Goal: Information Seeking & Learning: Learn about a topic

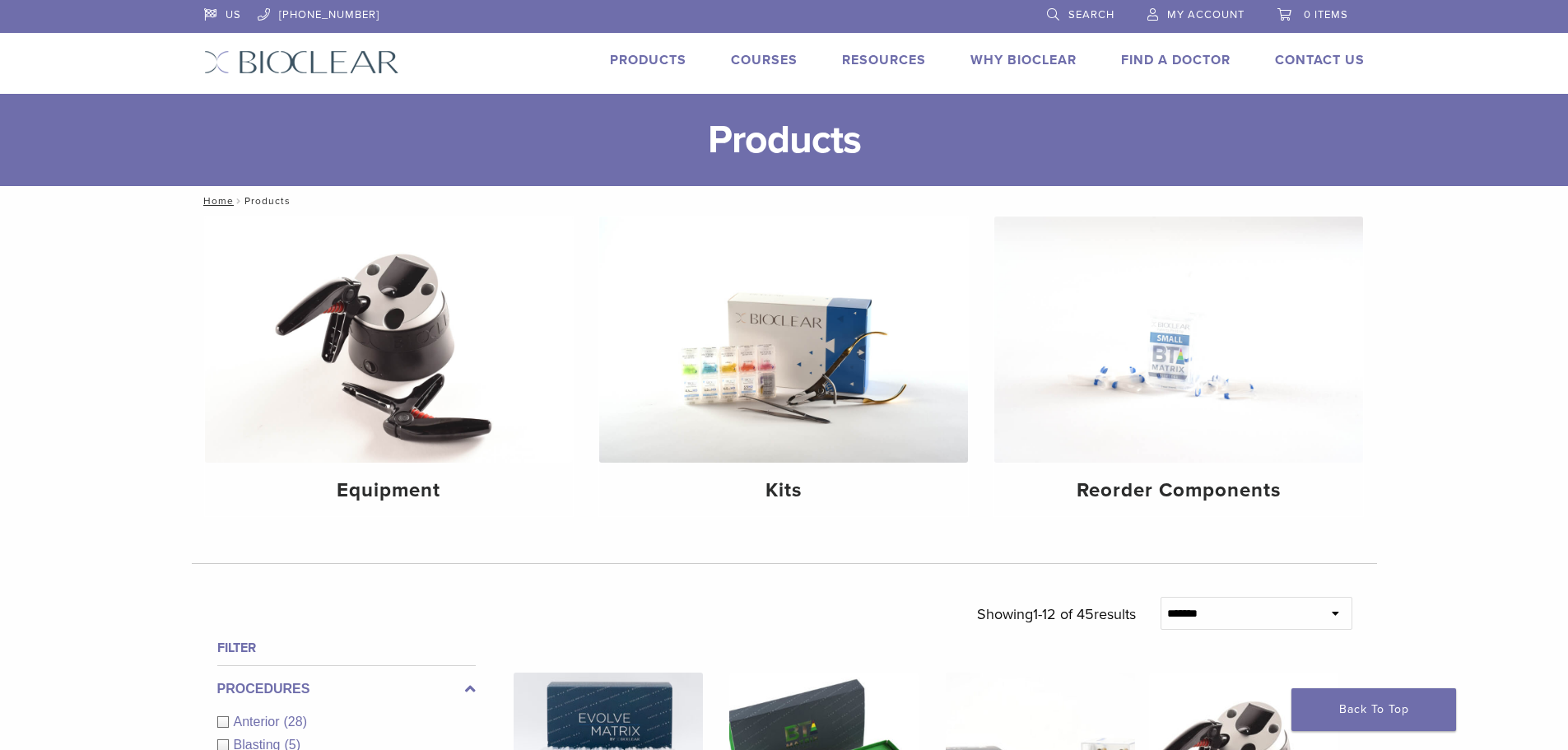
click at [654, 55] on link "Products" at bounding box center [648, 60] width 77 height 16
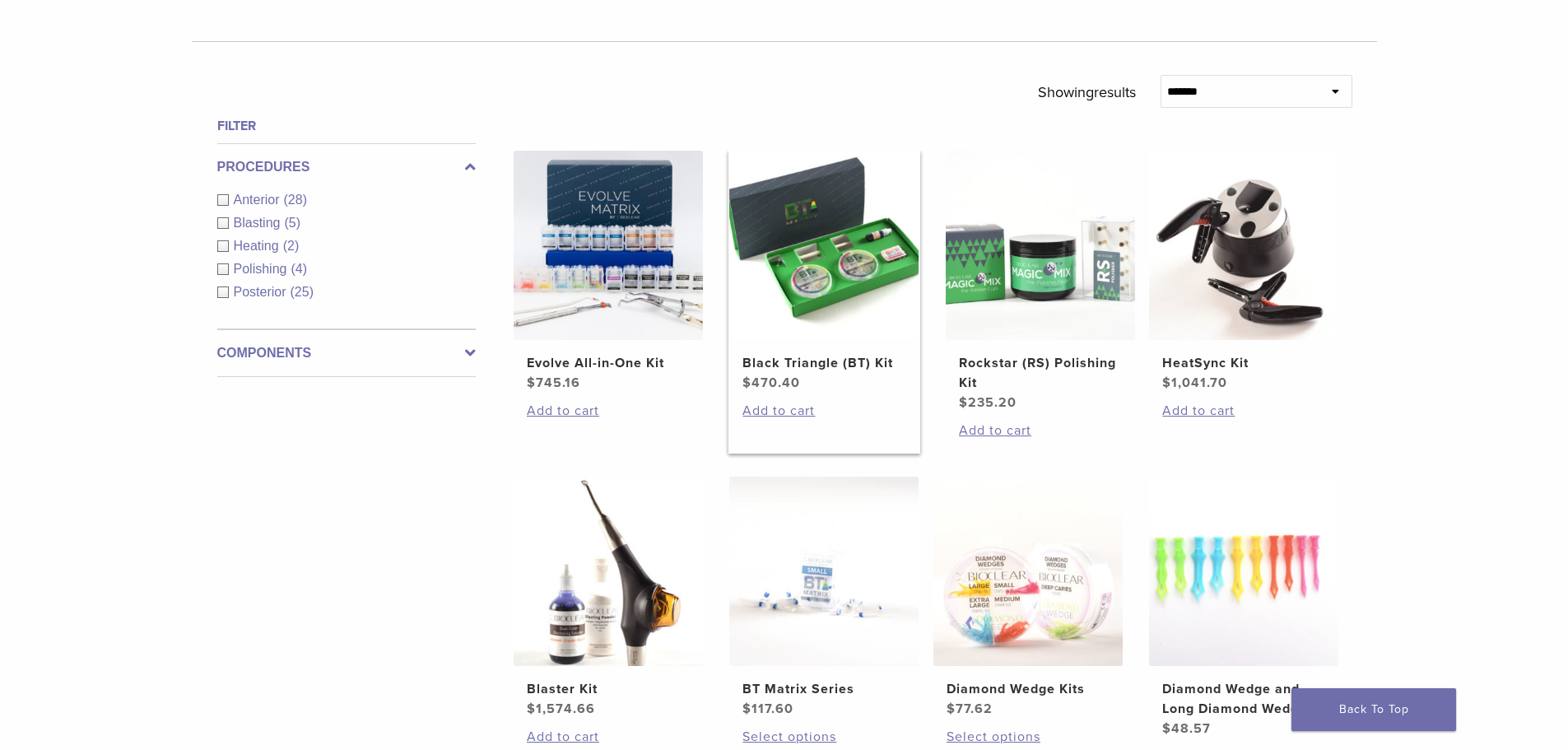
scroll to position [412, 0]
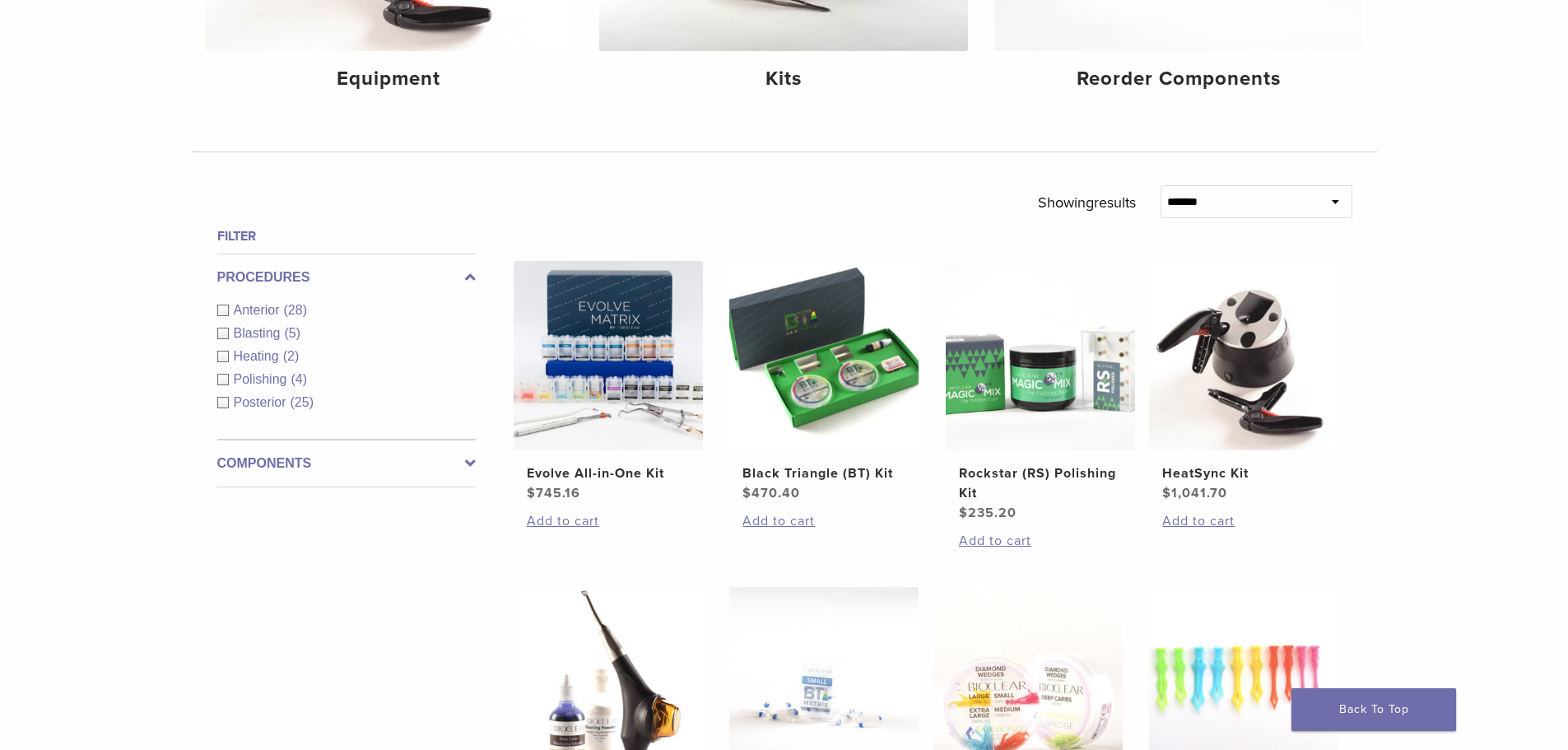
click at [349, 464] on label "Components" at bounding box center [346, 463] width 258 height 20
click at [290, 380] on span "Instruments" at bounding box center [270, 380] width 73 height 14
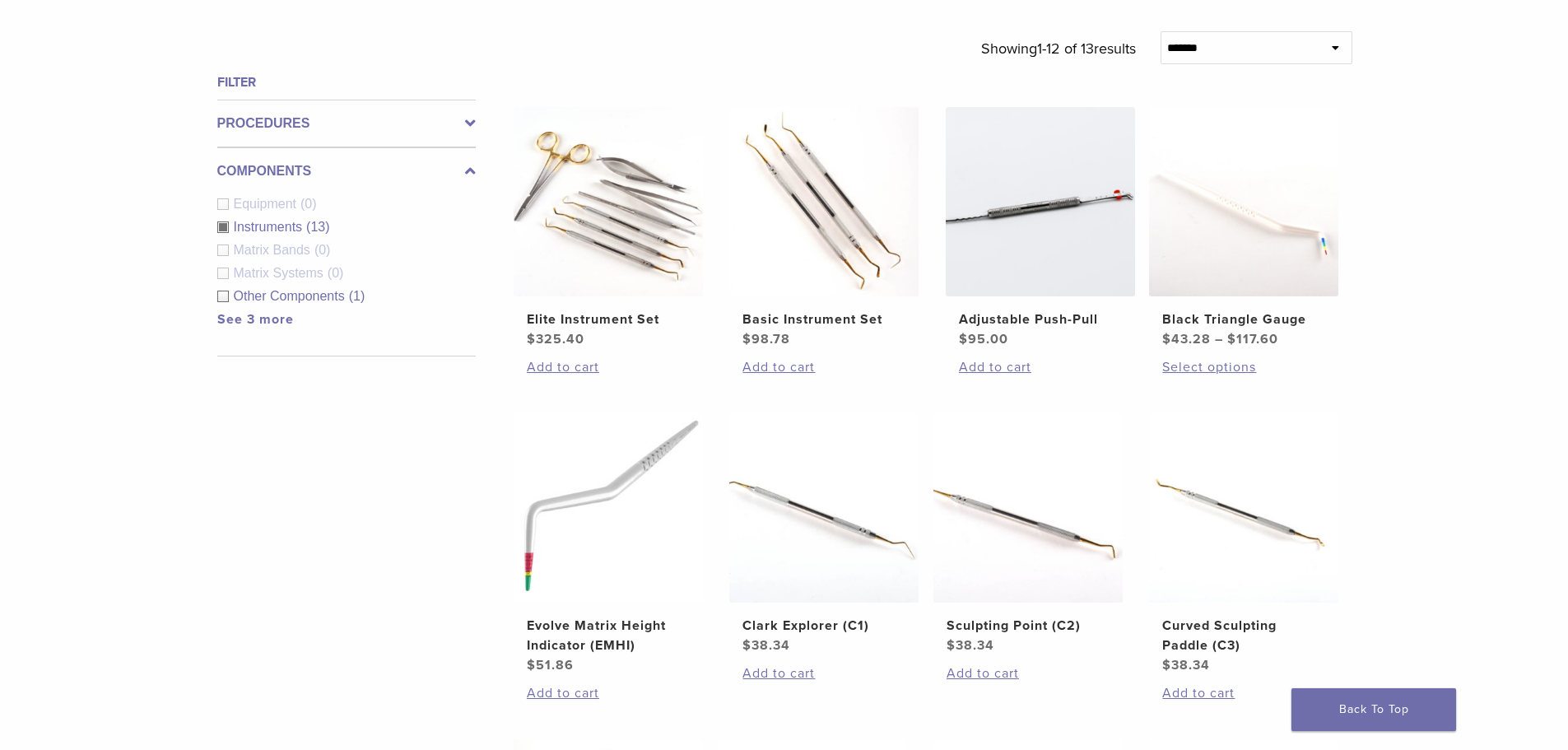
scroll to position [576, 0]
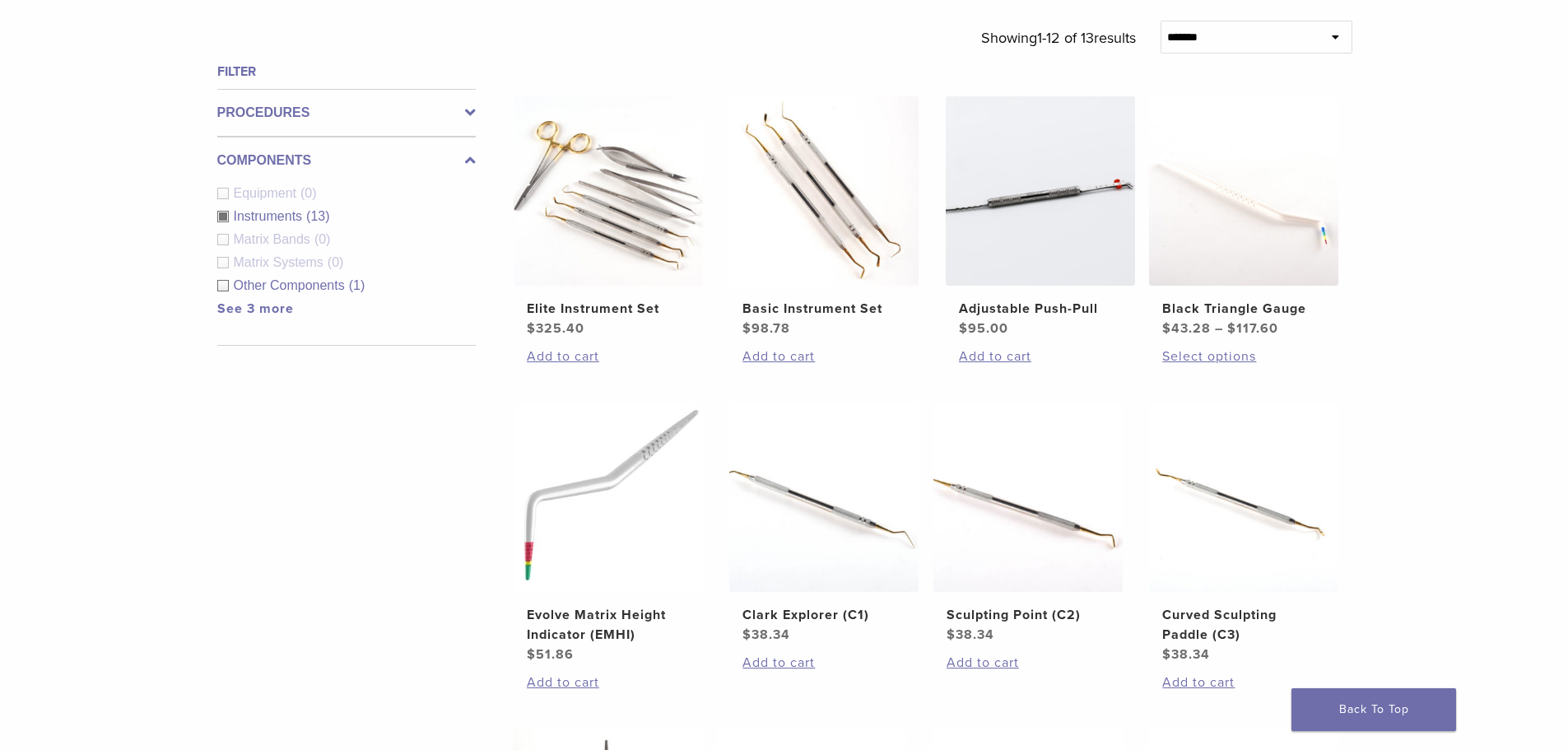
click at [224, 213] on div "Instruments (13)" at bounding box center [346, 217] width 258 height 20
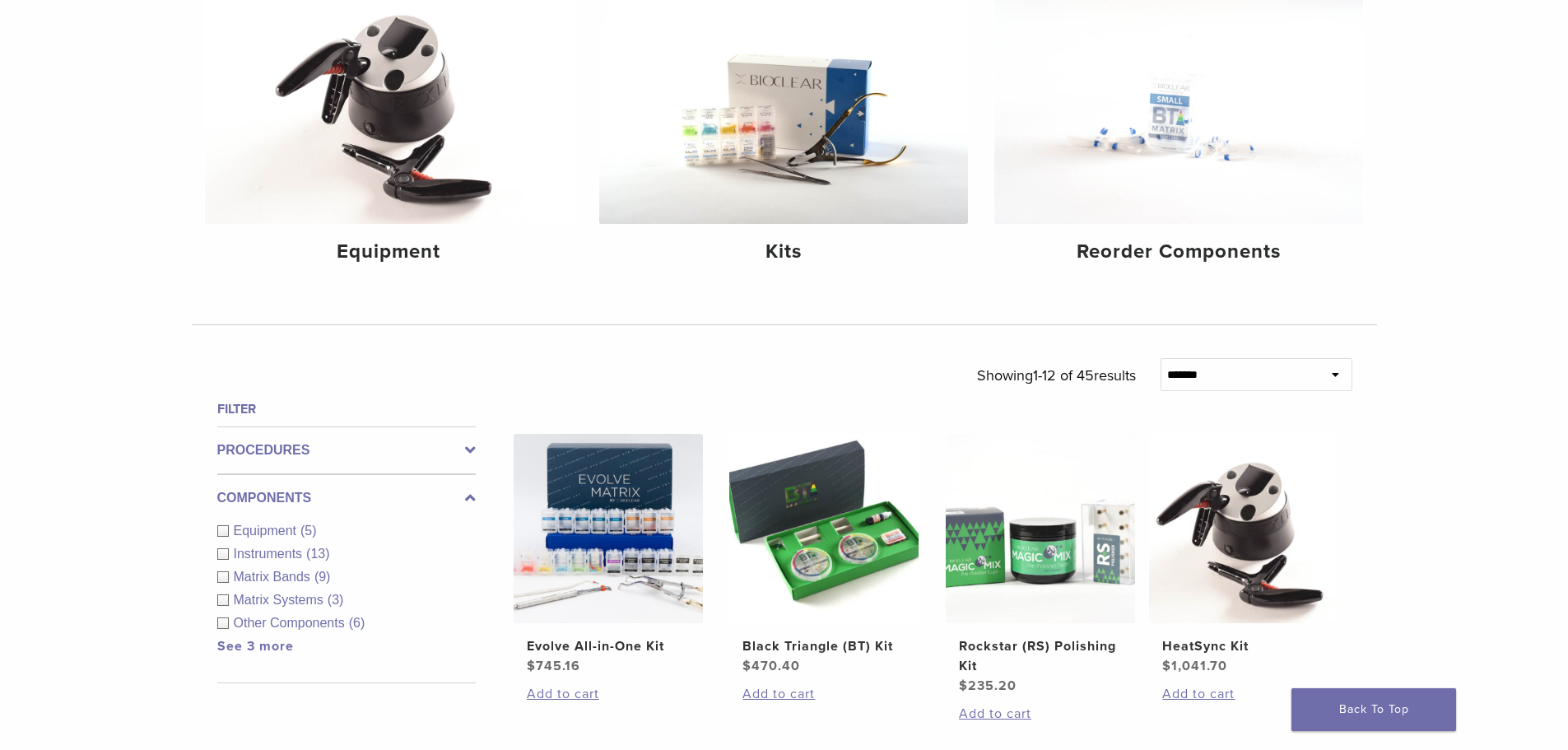
scroll to position [247, 0]
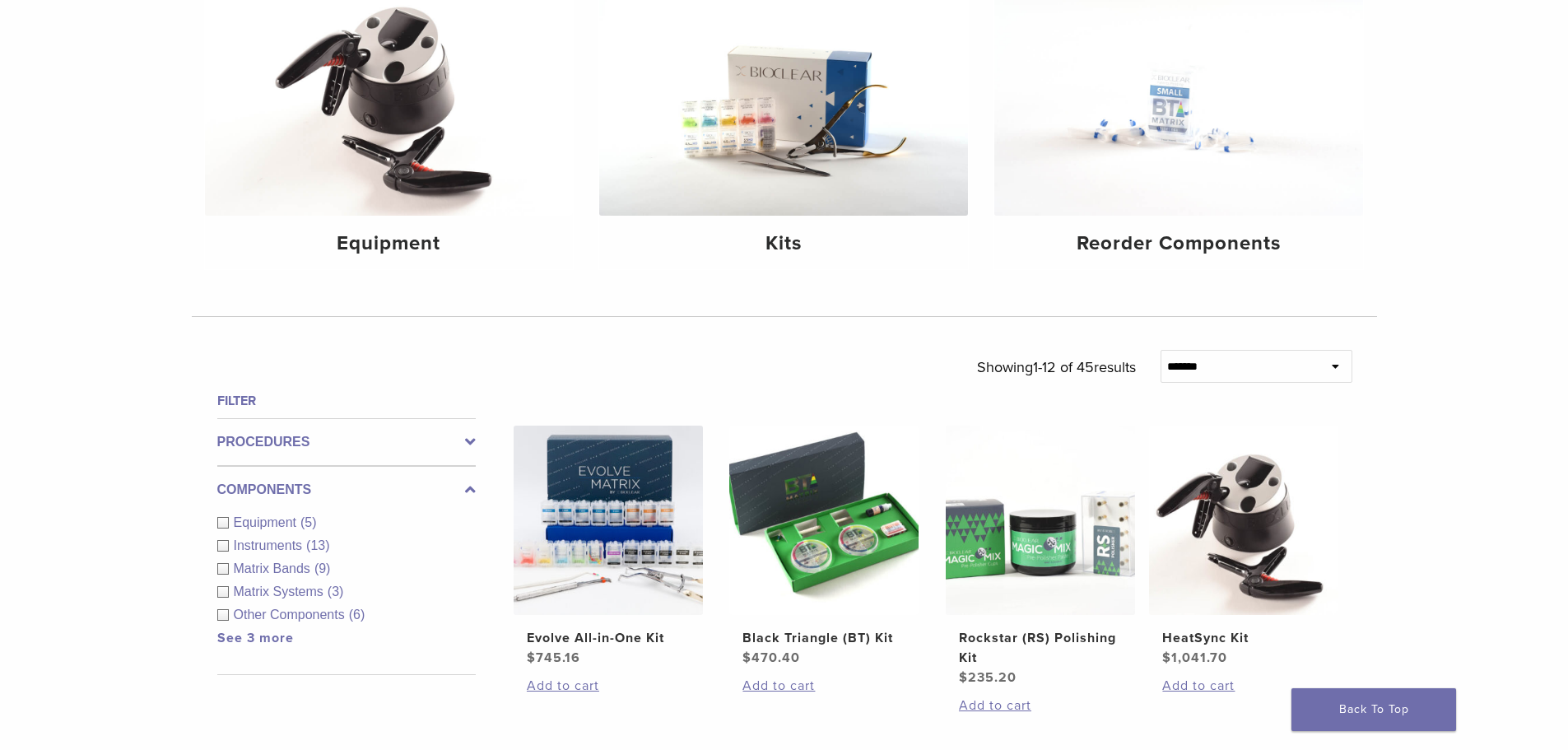
click at [465, 439] on icon at bounding box center [470, 442] width 11 height 20
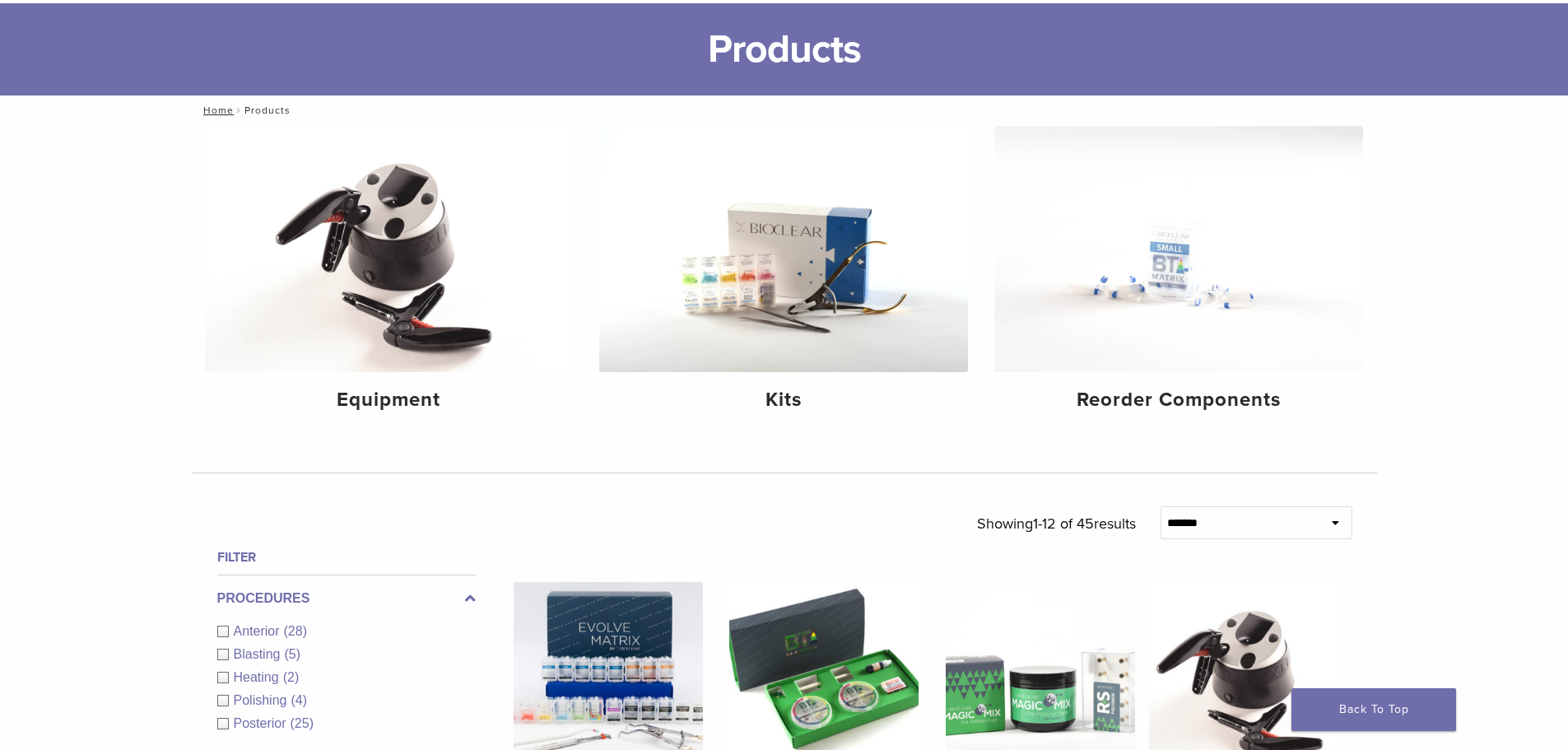
scroll to position [0, 0]
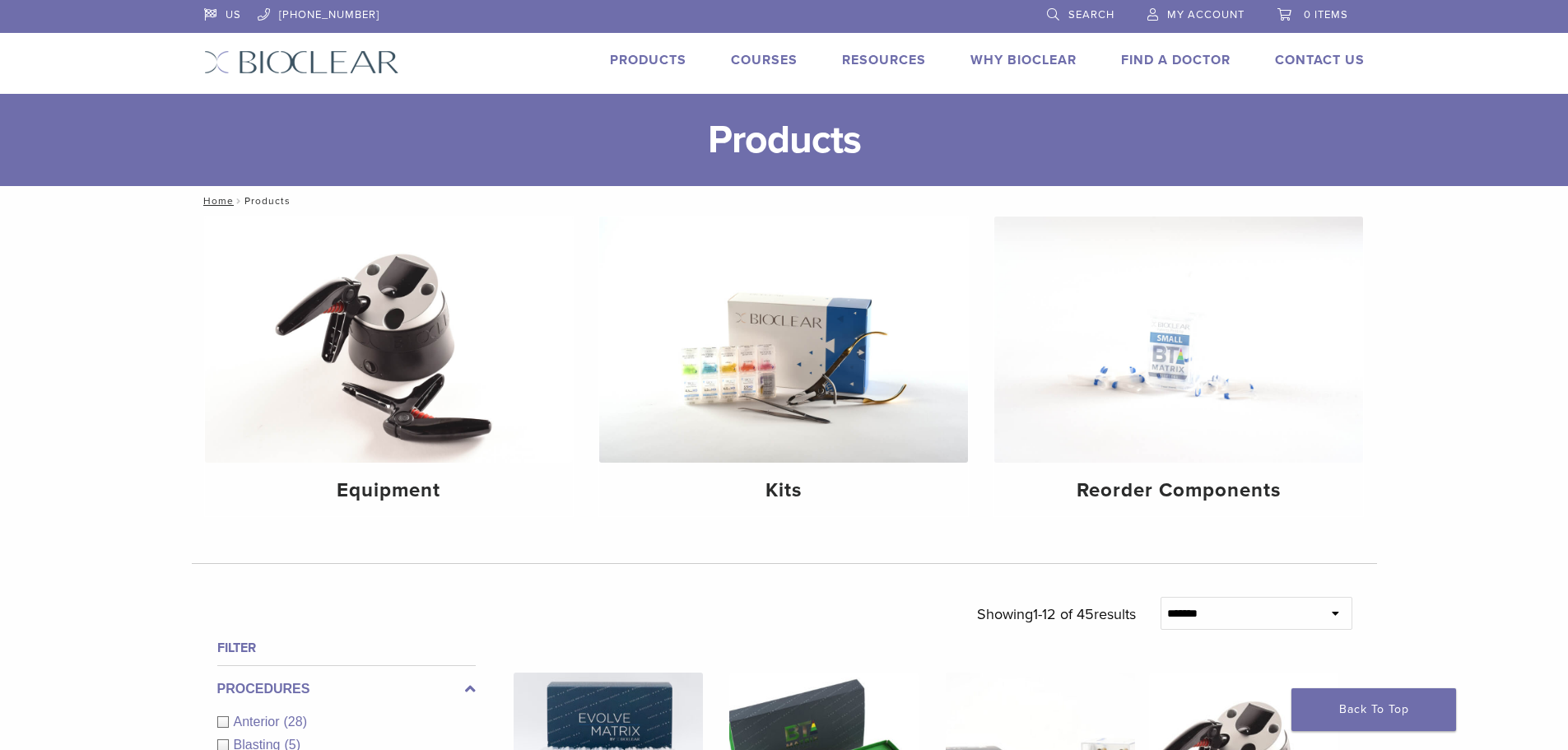
click at [663, 59] on link "Products" at bounding box center [648, 60] width 77 height 16
click at [833, 435] on img at bounding box center [784, 339] width 369 height 246
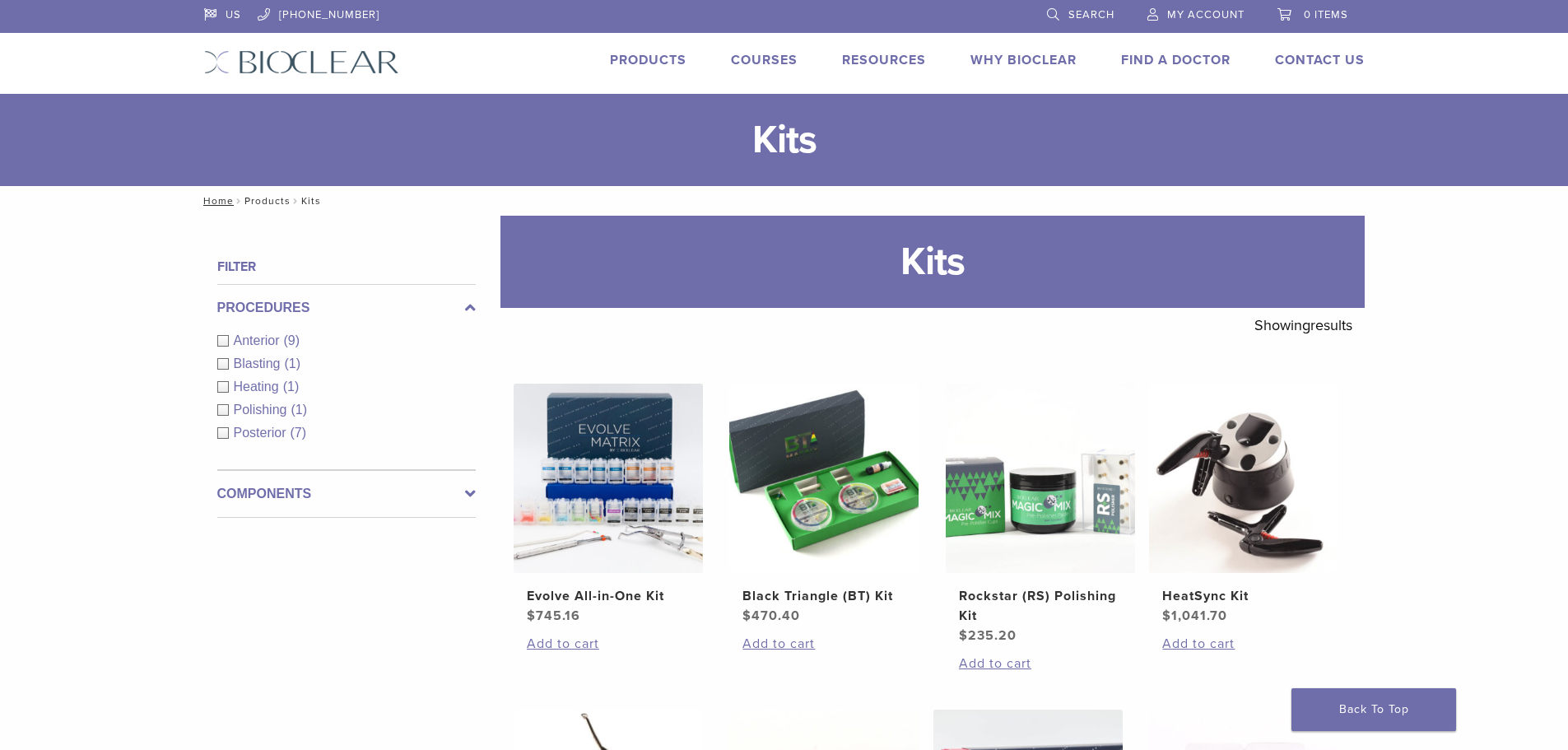
click at [256, 201] on link "Products" at bounding box center [267, 201] width 46 height 12
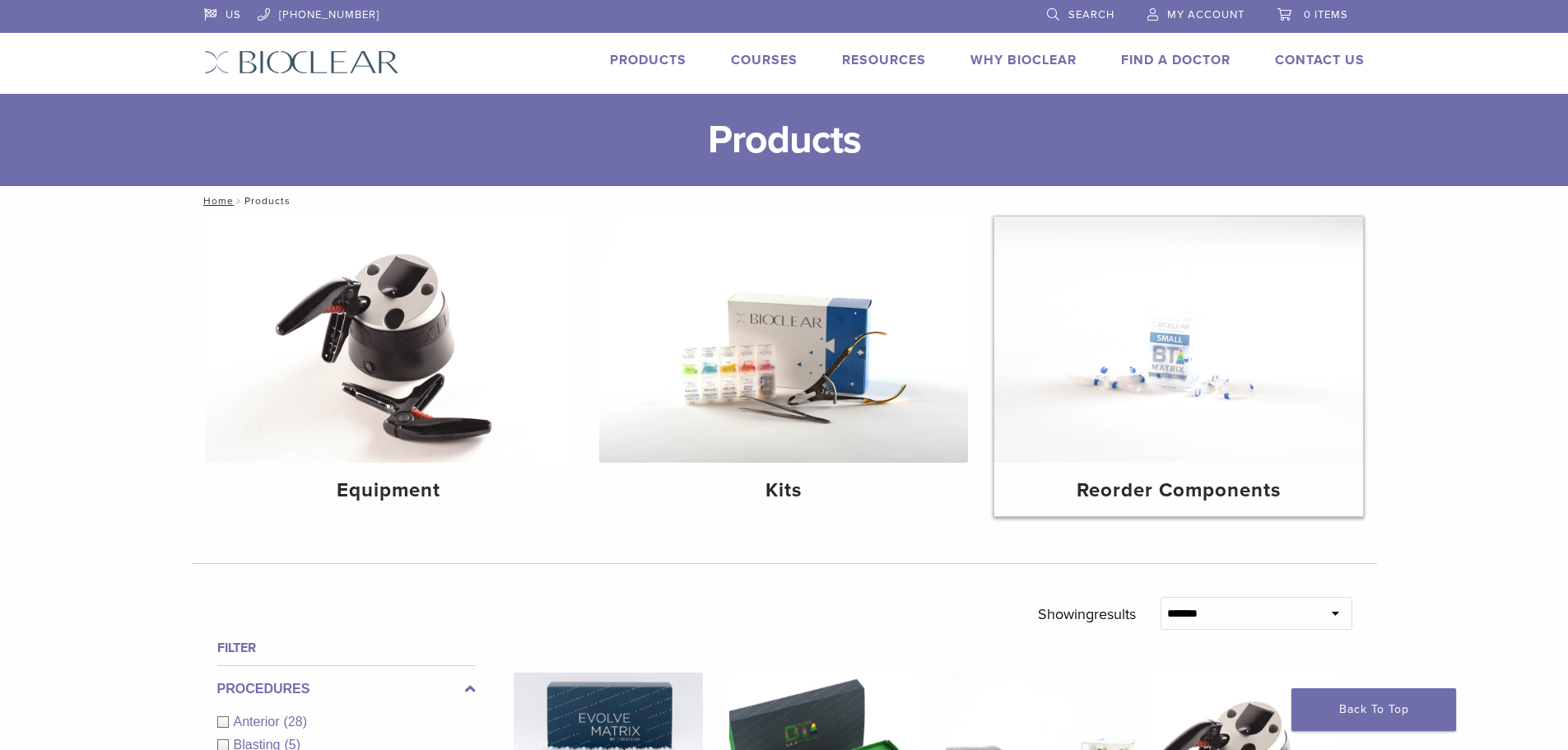
drag, startPoint x: 1229, startPoint y: 407, endPoint x: 1212, endPoint y: 403, distance: 17.5
click at [1227, 404] on img at bounding box center [1178, 339] width 369 height 246
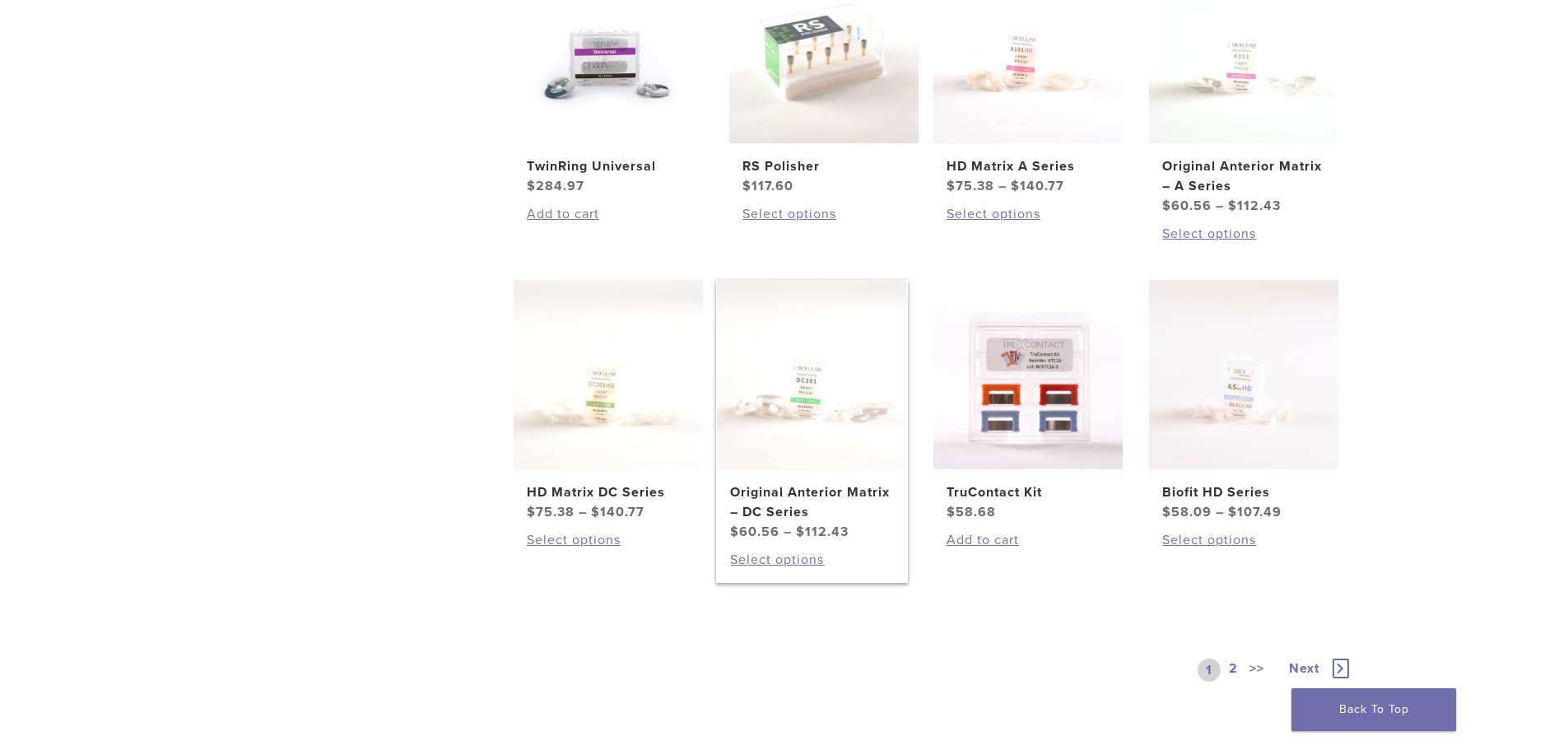
scroll to position [988, 0]
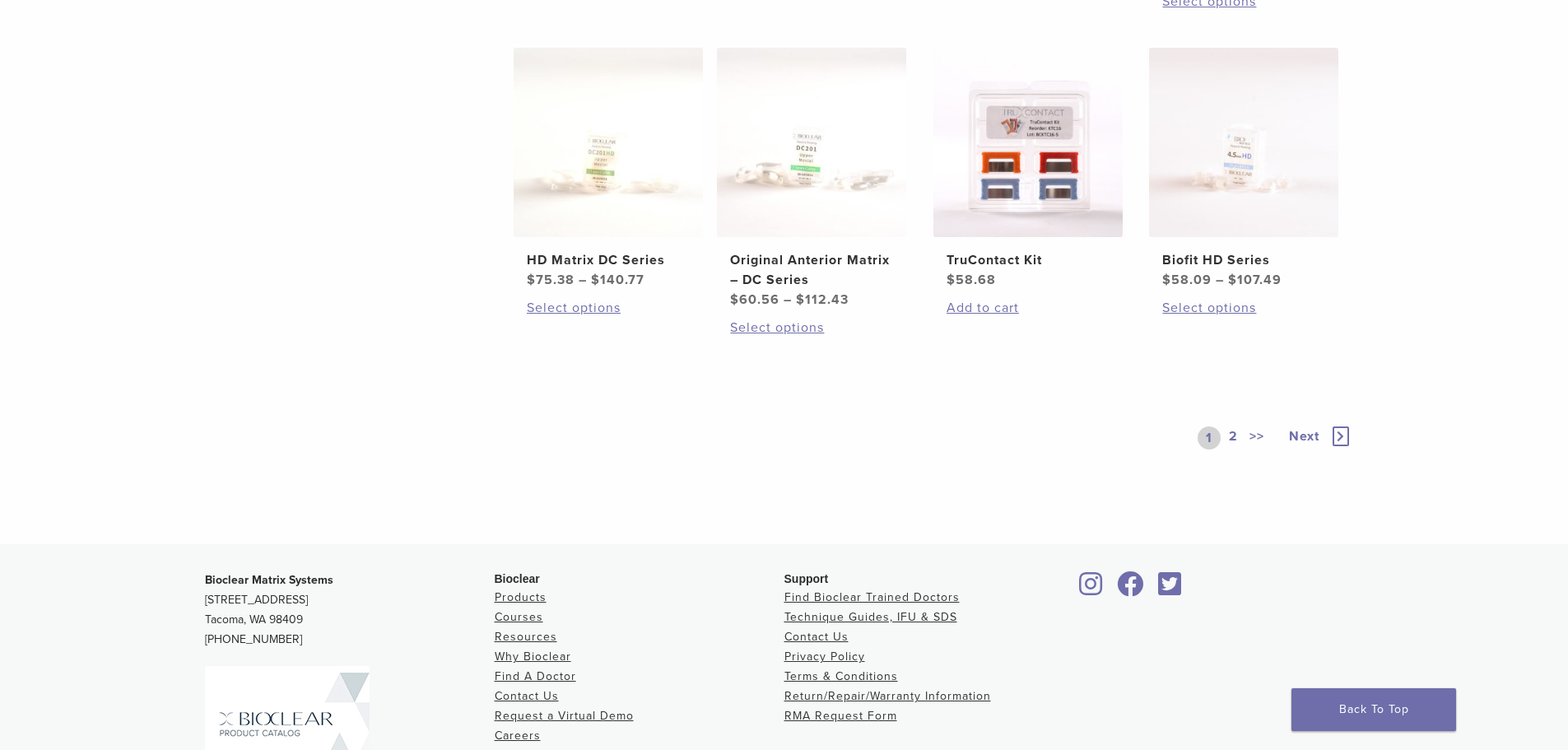
click at [1237, 439] on link "2" at bounding box center [1233, 438] width 16 height 23
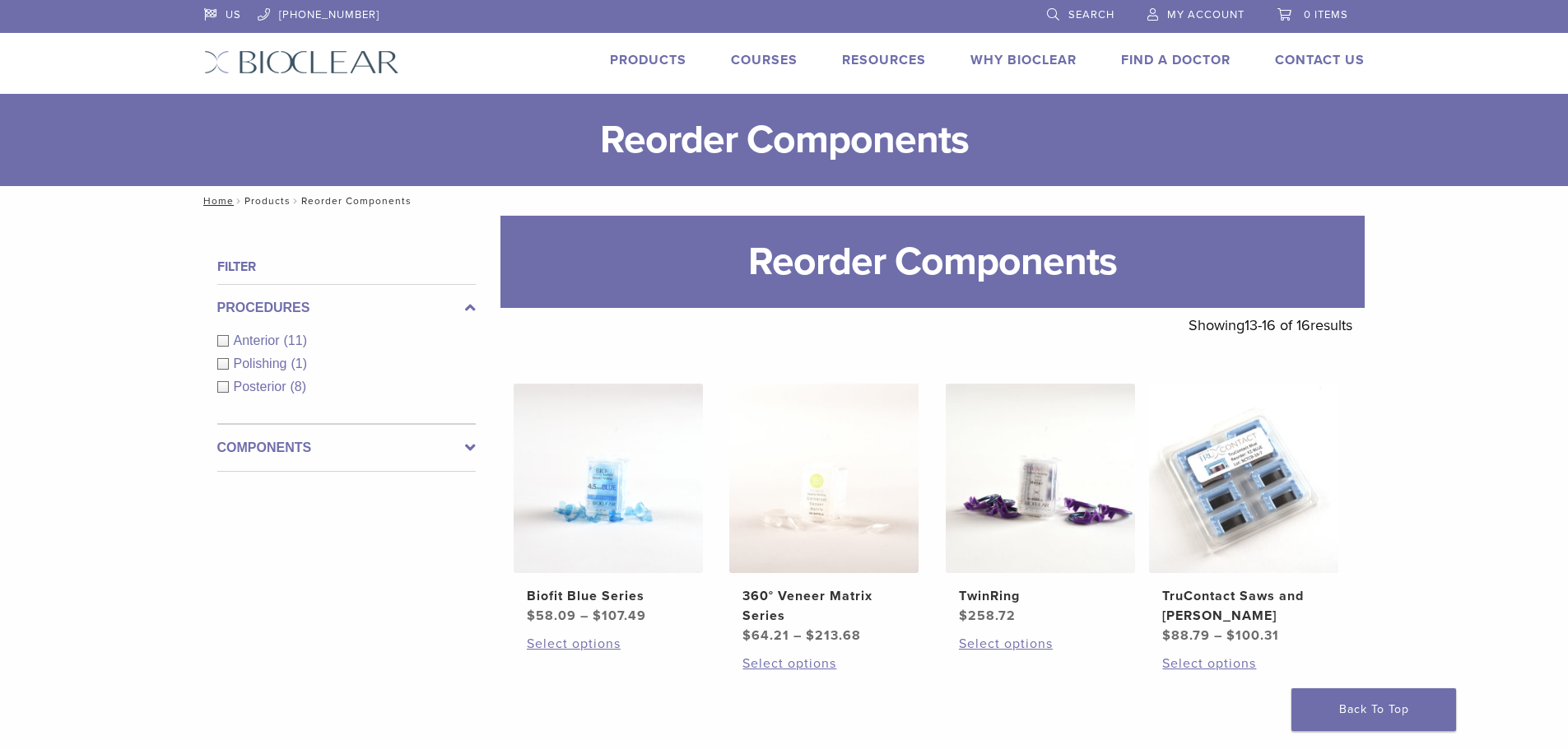
click at [265, 205] on link "Products" at bounding box center [267, 201] width 46 height 12
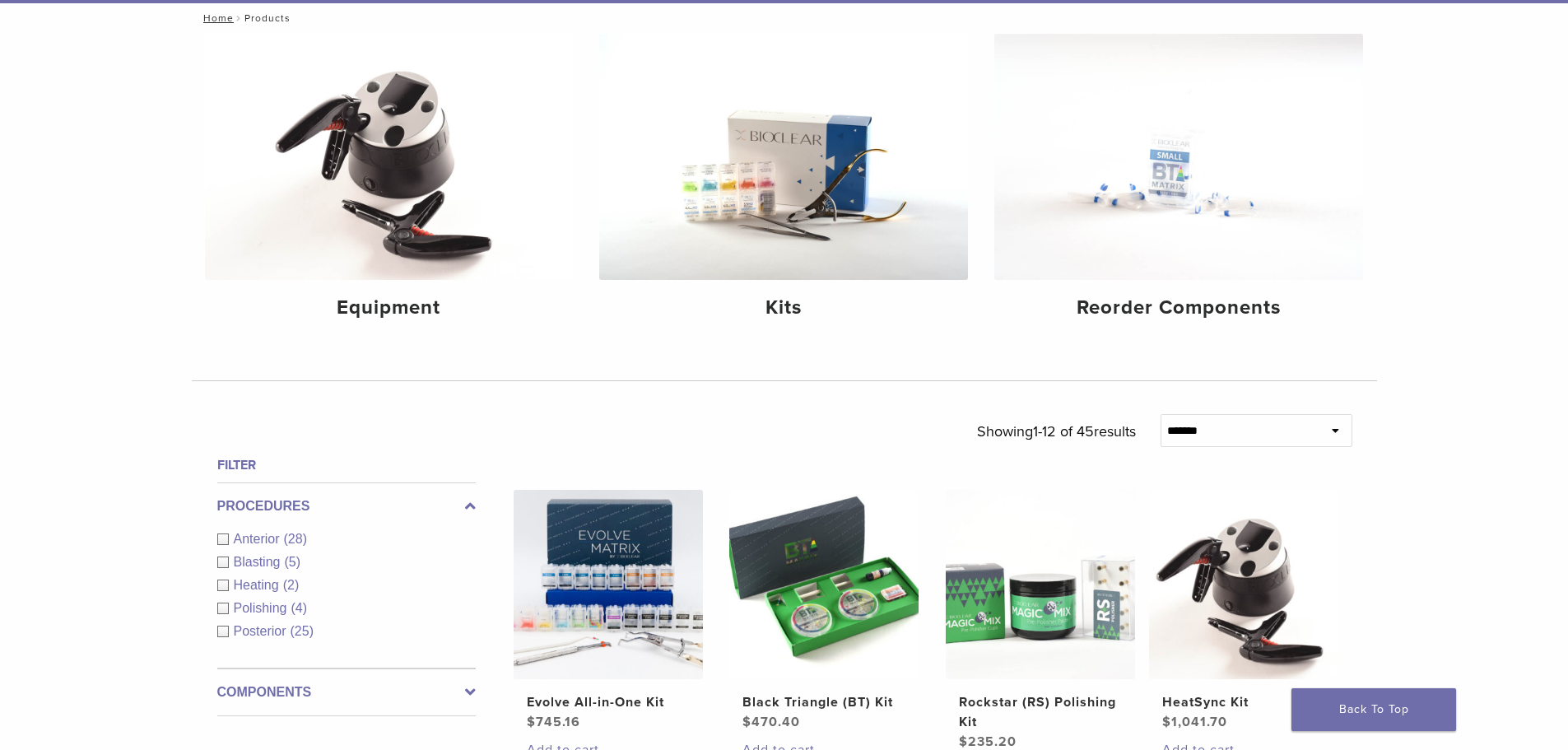
scroll to position [247, 0]
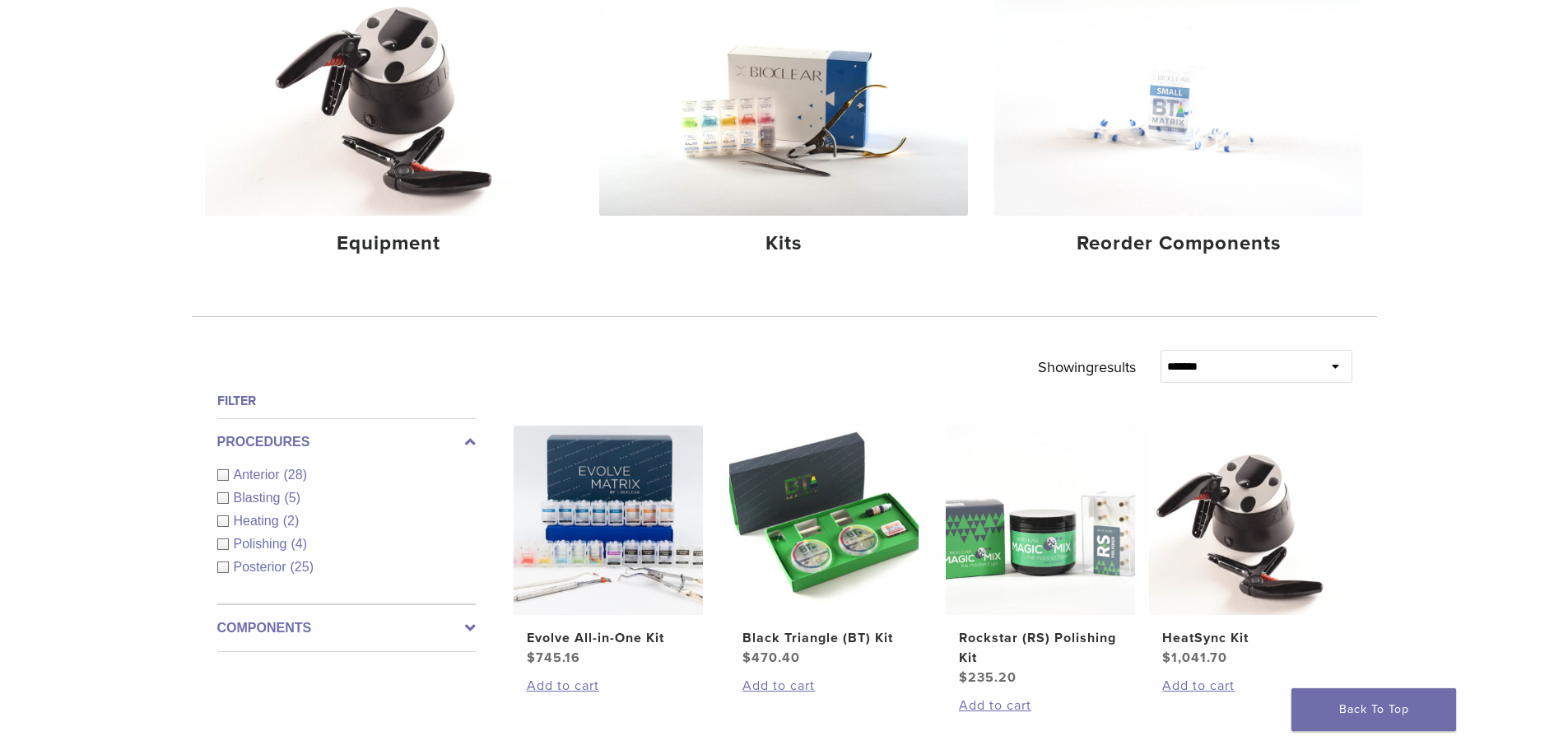
click at [218, 482] on div "Anterior (28)" at bounding box center [346, 475] width 258 height 20
click at [224, 500] on div "Procedures Anterior (28) Blasting (5) Heating (2) Polishing (4) Posterior (25)" at bounding box center [346, 511] width 258 height 186
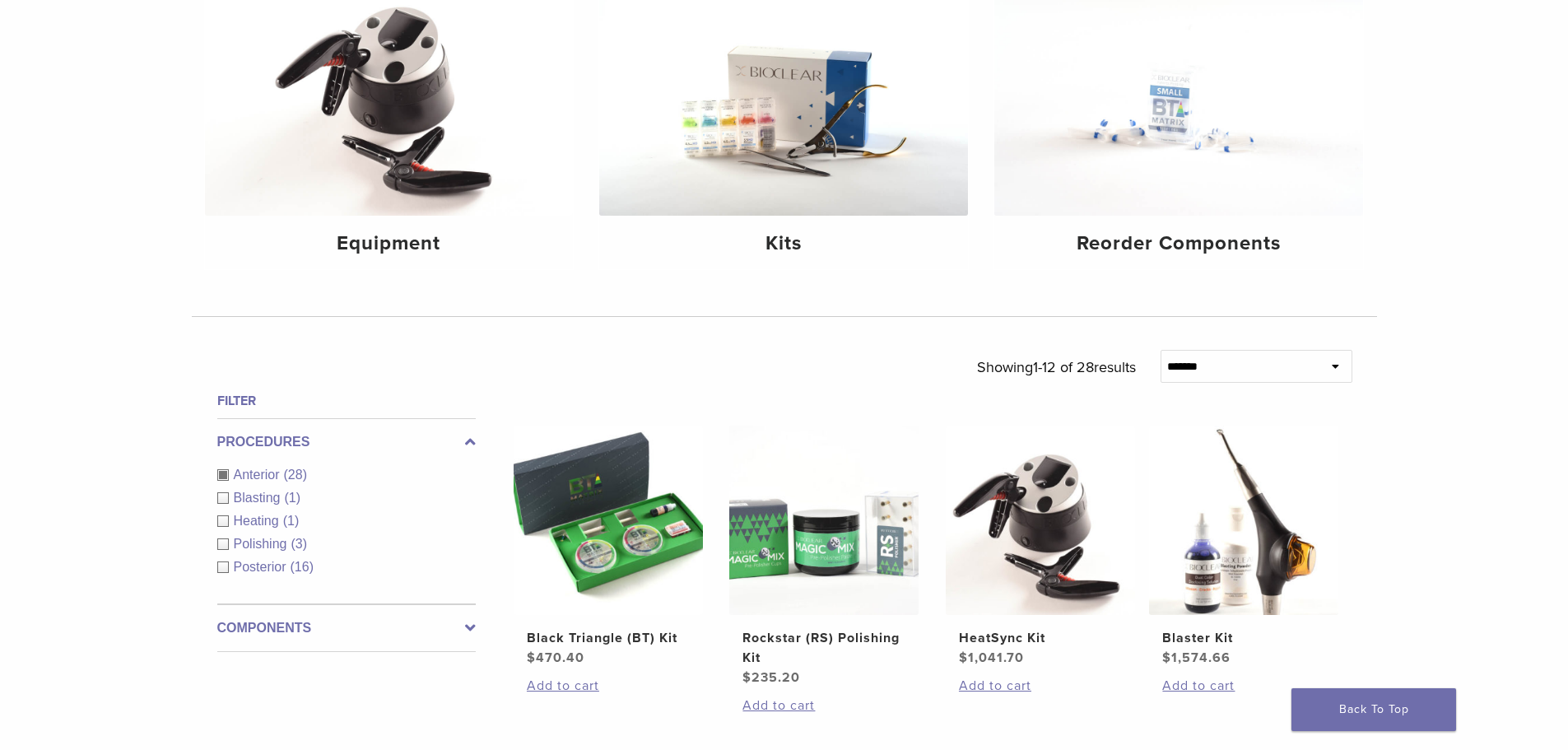
click at [221, 495] on div "Blasting (1)" at bounding box center [346, 498] width 258 height 20
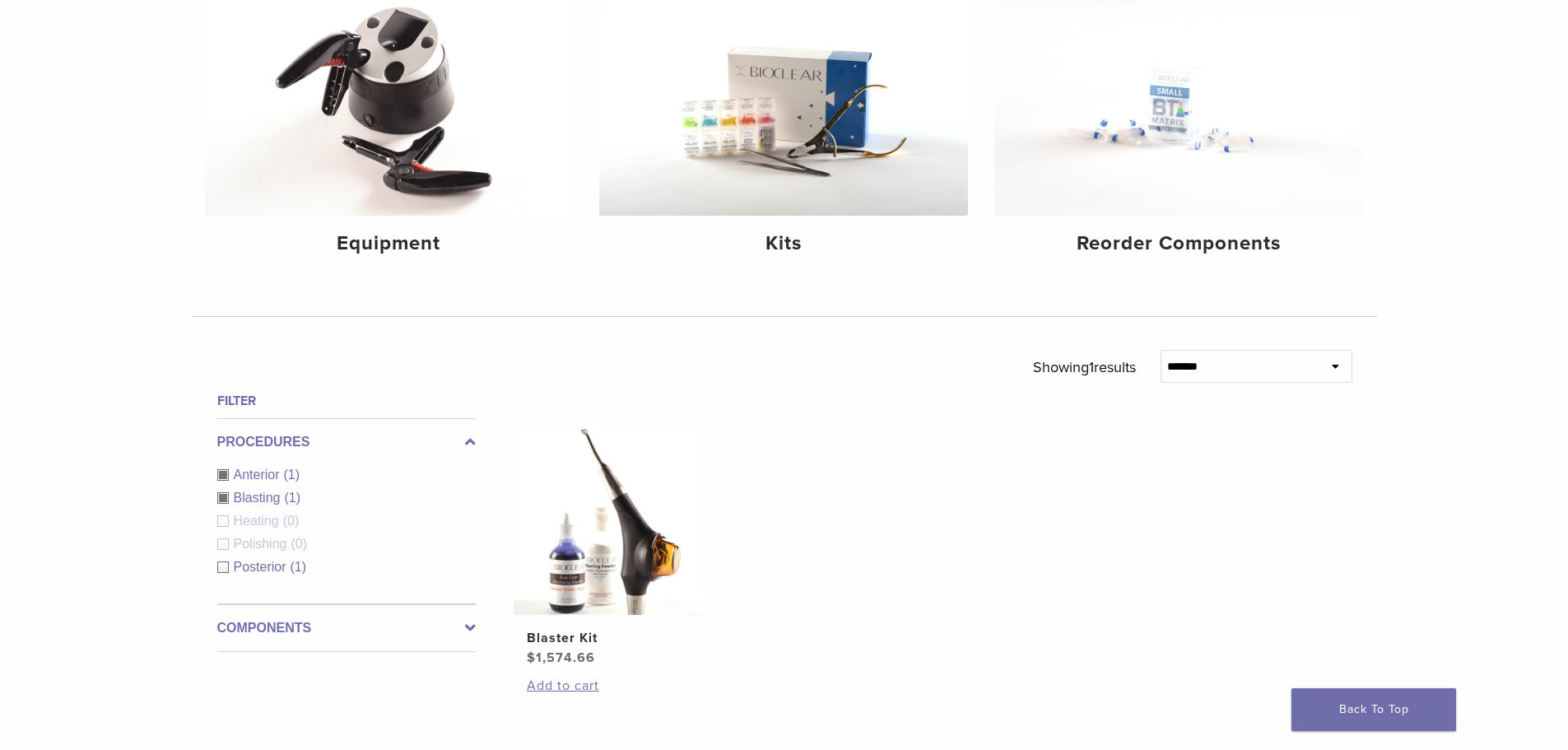
click at [227, 527] on div "Heating (0)" at bounding box center [346, 521] width 258 height 20
click at [221, 565] on div "Posterior (1)" at bounding box center [346, 568] width 258 height 20
click at [223, 475] on div "Anterior (1)" at bounding box center [346, 475] width 258 height 20
click at [222, 495] on div "Procedures Anterior (1) Blasting (1) Heating (0) Polishing (0) Posterior (1)" at bounding box center [346, 511] width 258 height 186
click at [220, 564] on div "Posterior (1)" at bounding box center [346, 568] width 258 height 20
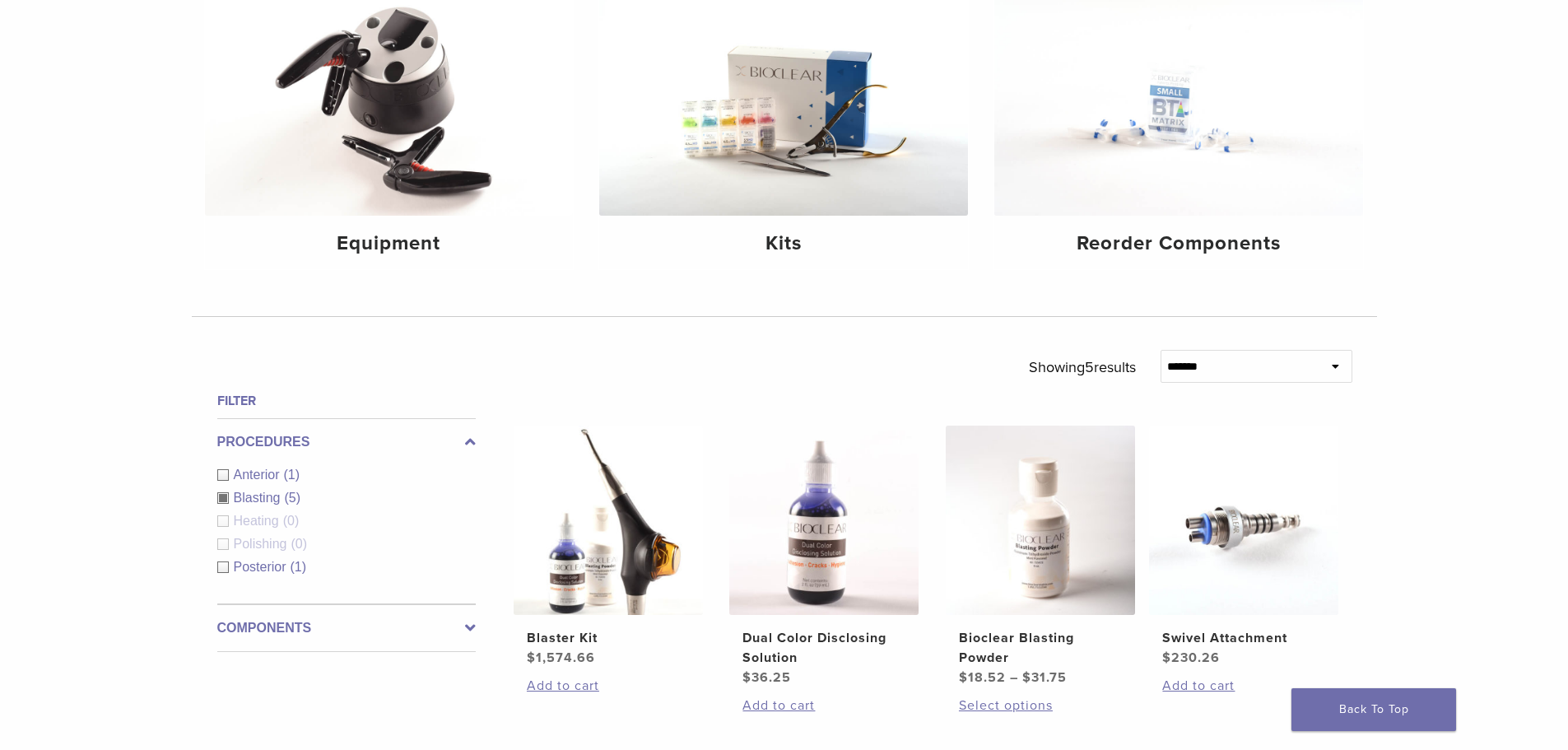
click at [225, 499] on div "Blasting (5)" at bounding box center [346, 498] width 258 height 20
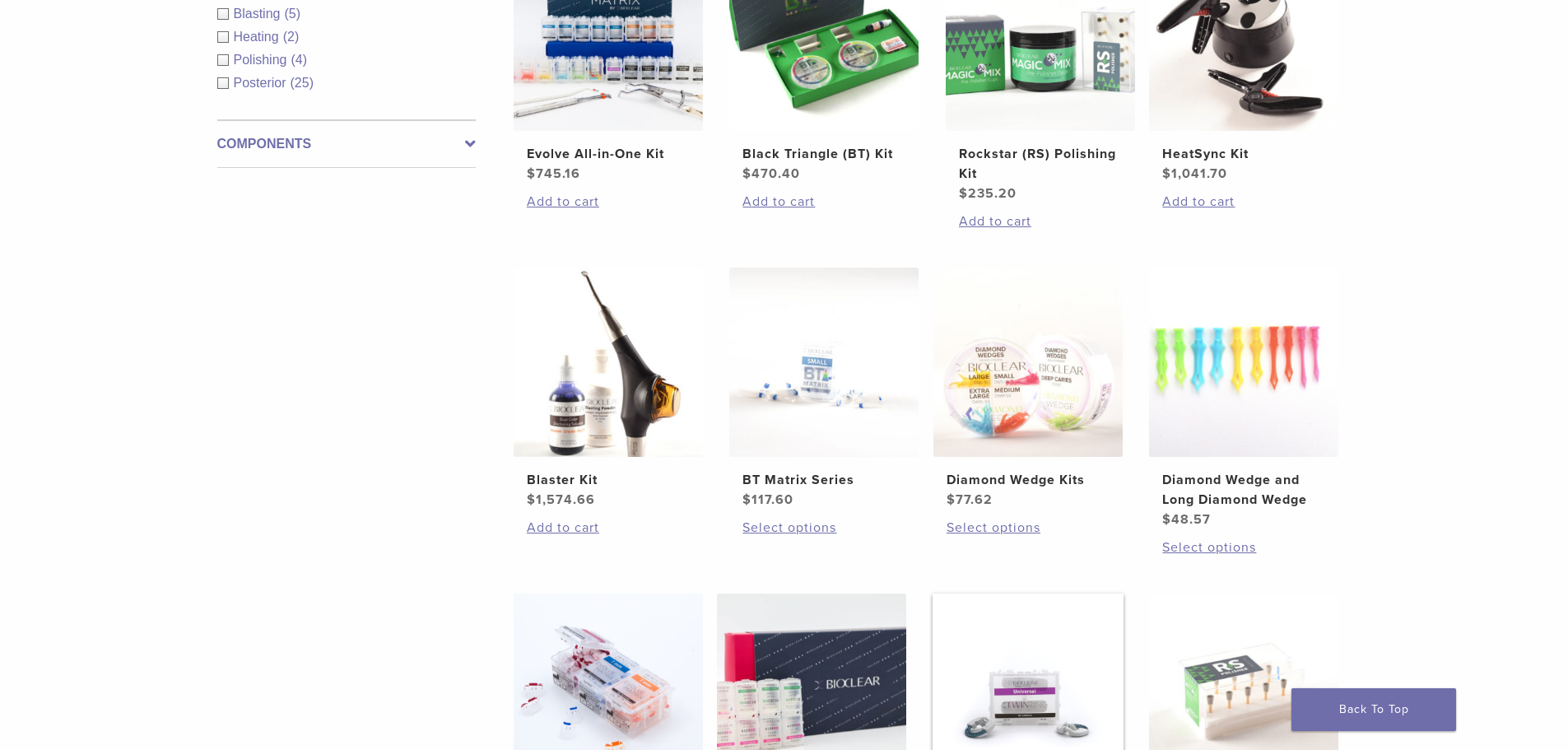
scroll to position [988, 0]
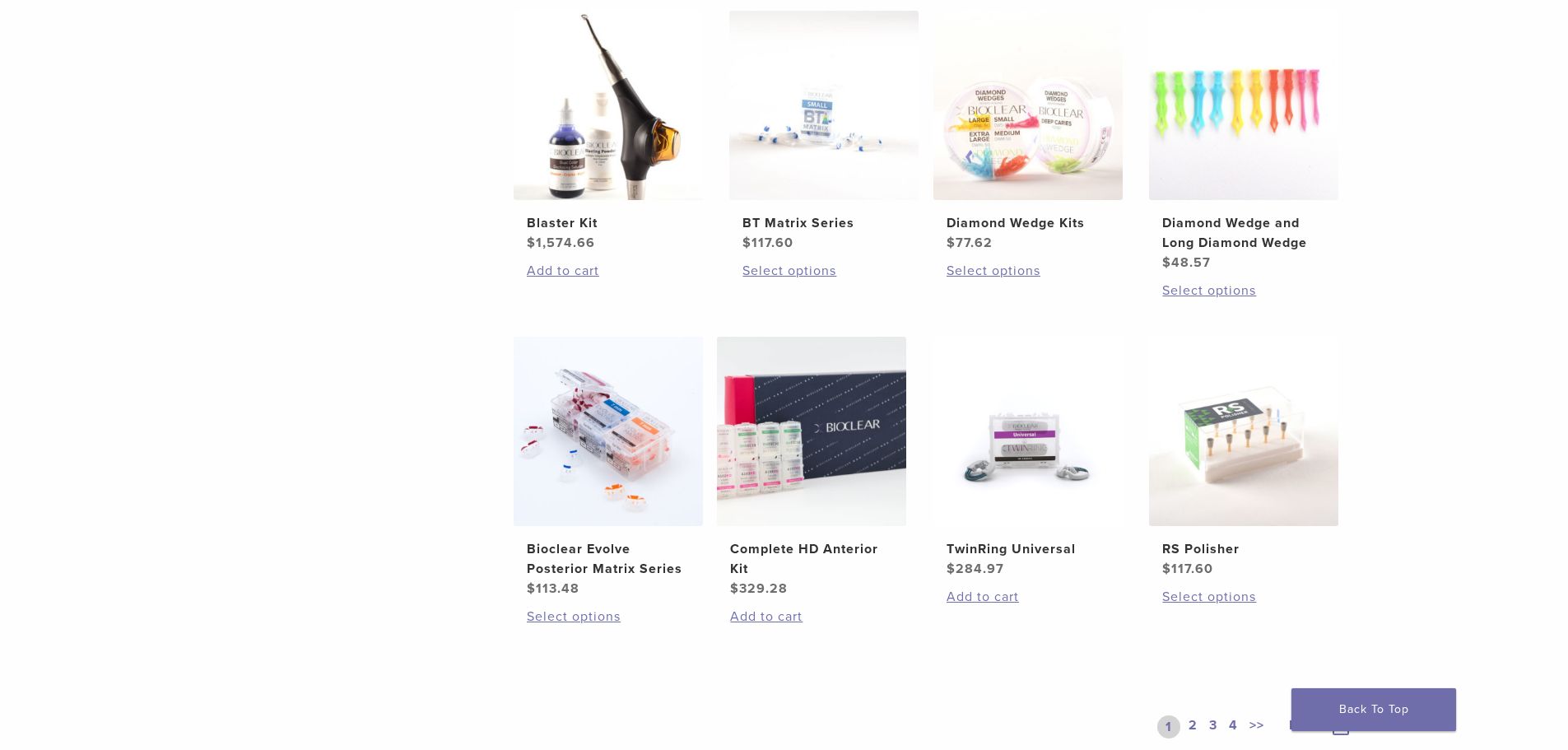
click at [1193, 723] on link "2" at bounding box center [1193, 726] width 16 height 23
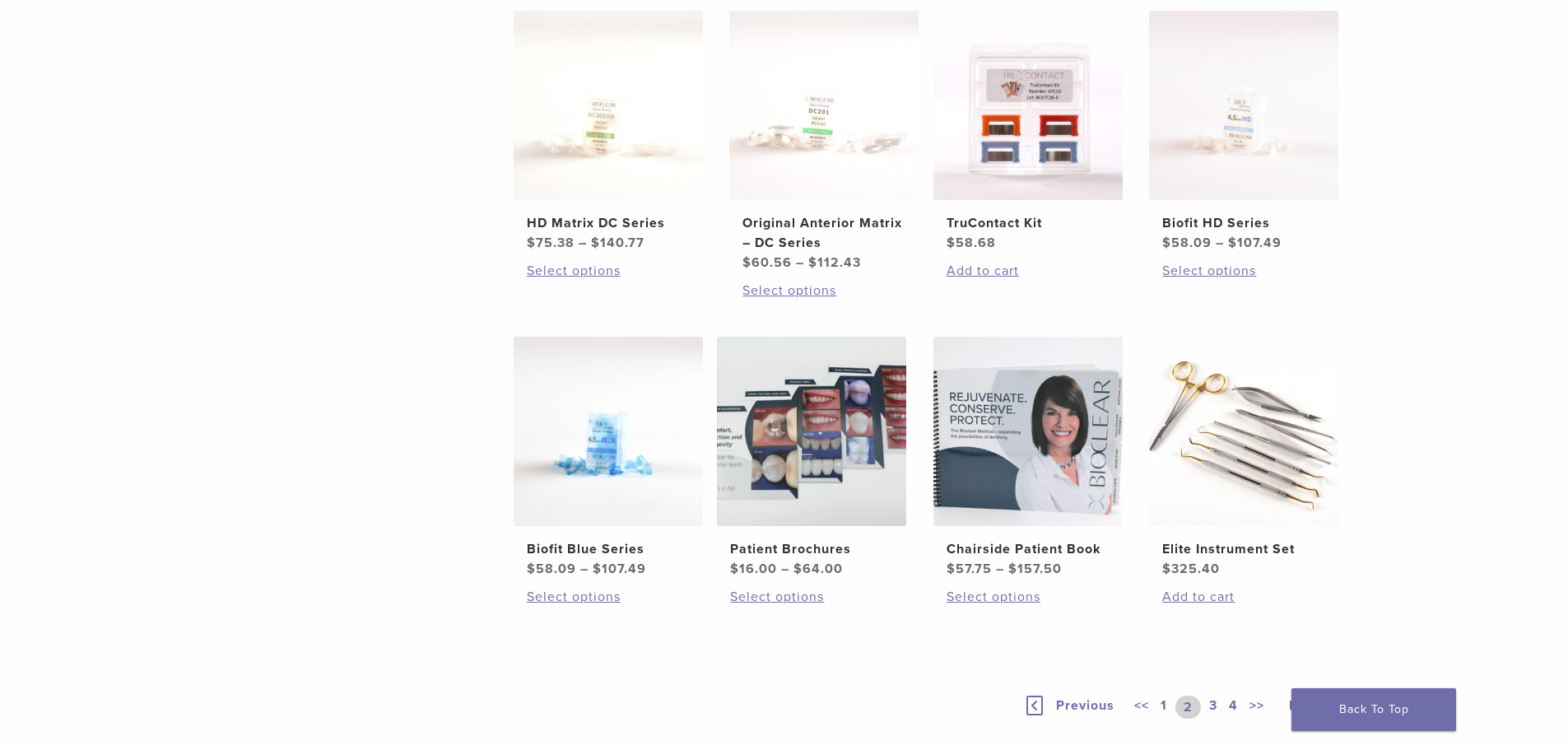
click at [1212, 708] on link "3" at bounding box center [1213, 707] width 15 height 23
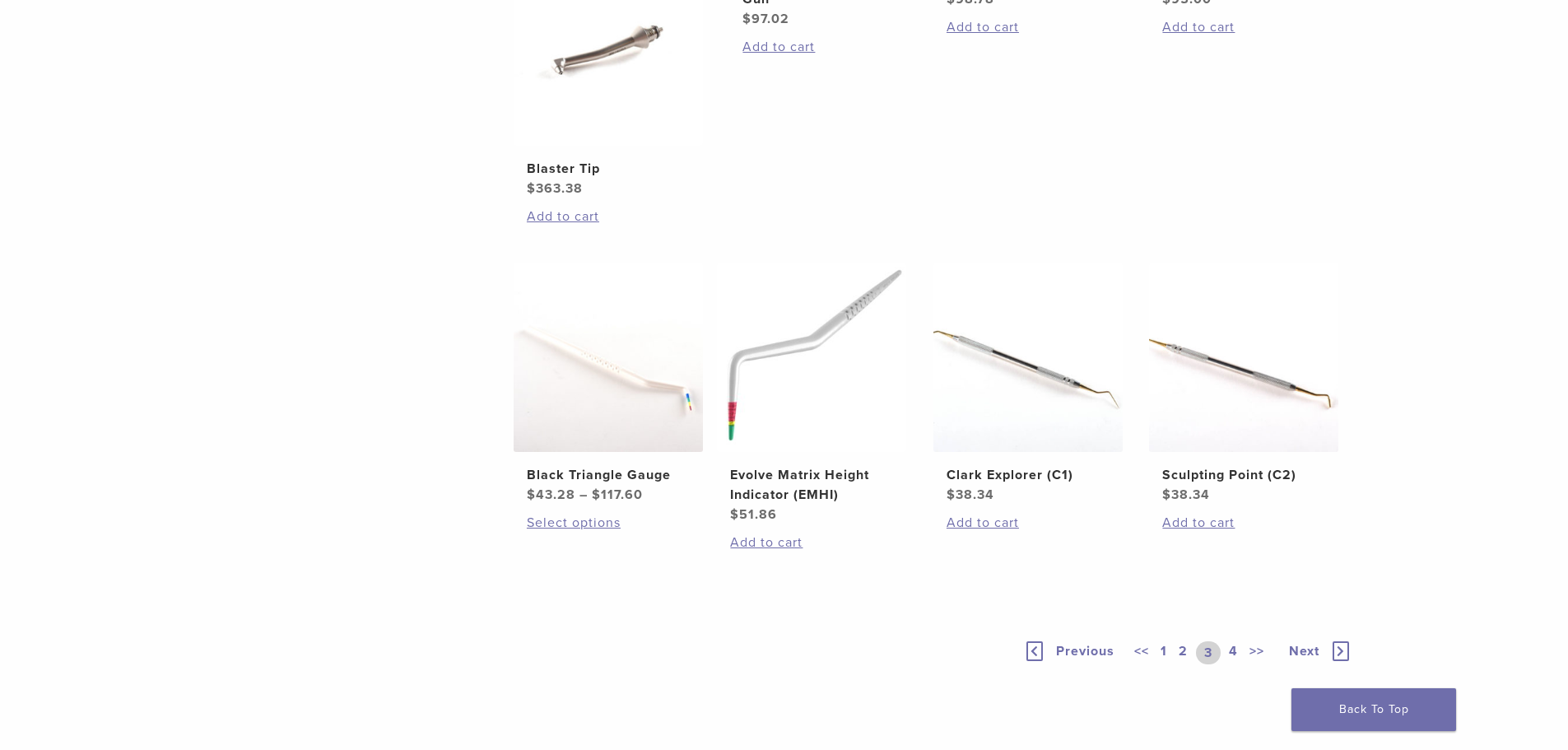
scroll to position [1153, 0]
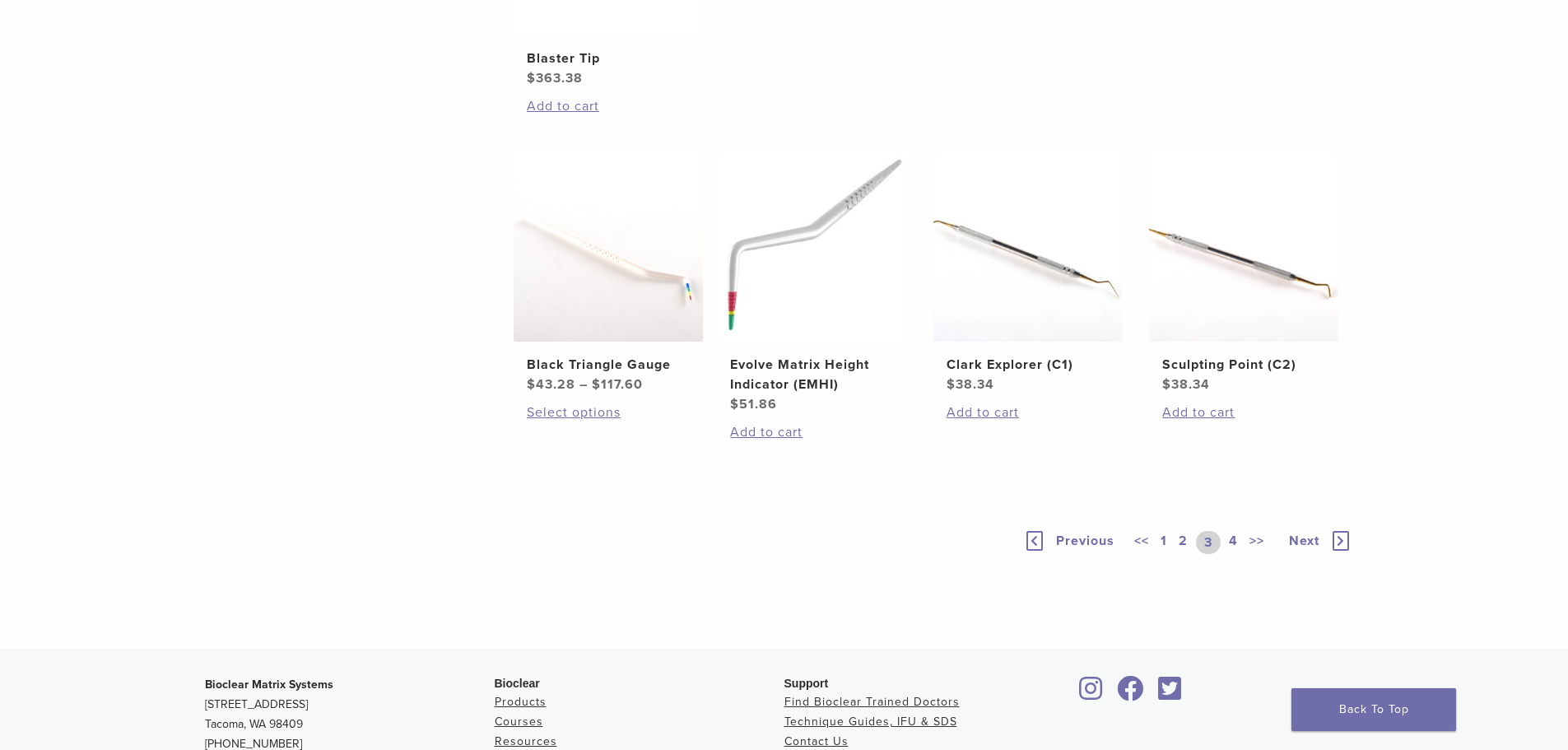
click at [1232, 554] on link "4" at bounding box center [1233, 542] width 16 height 23
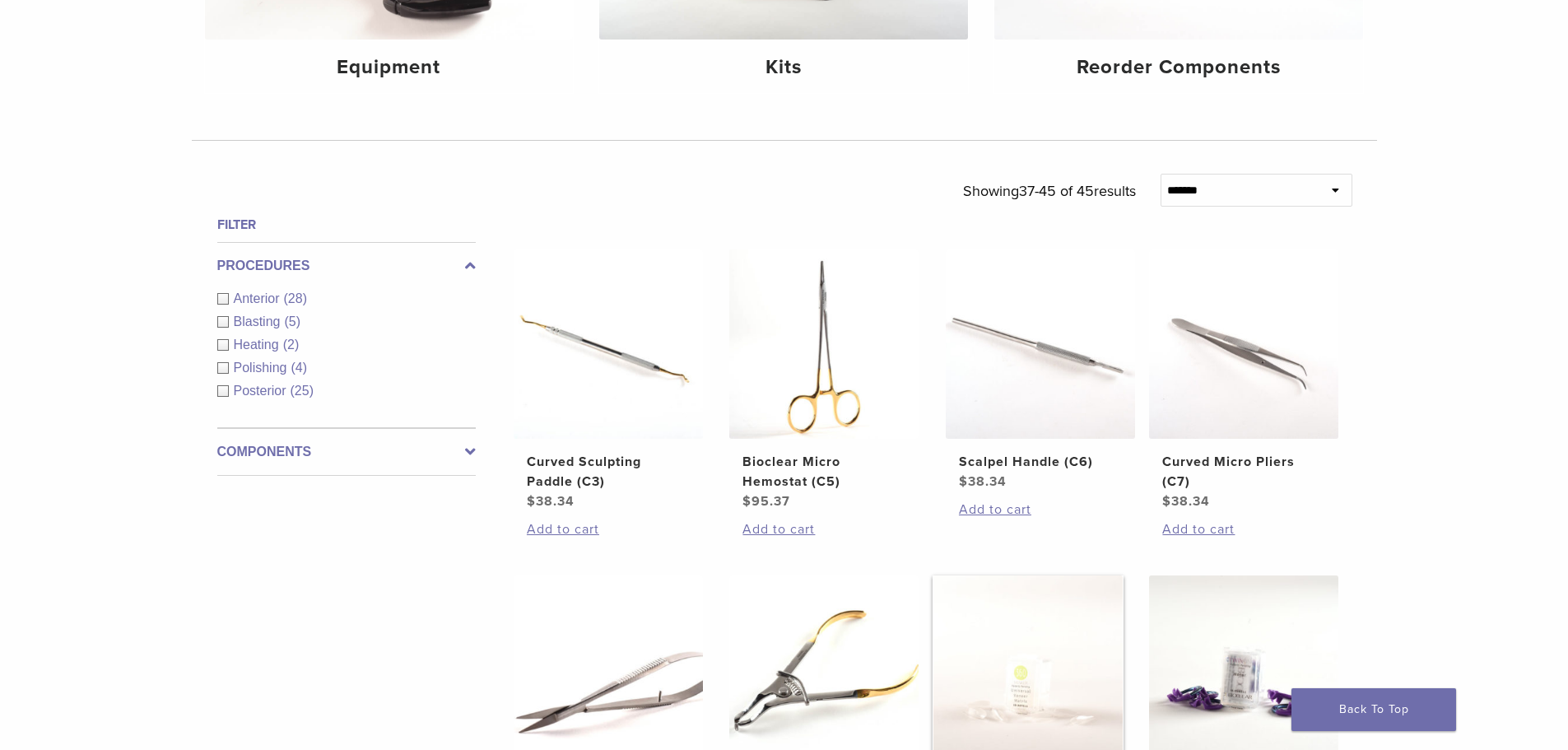
scroll to position [412, 0]
